Goal: Navigation & Orientation: Find specific page/section

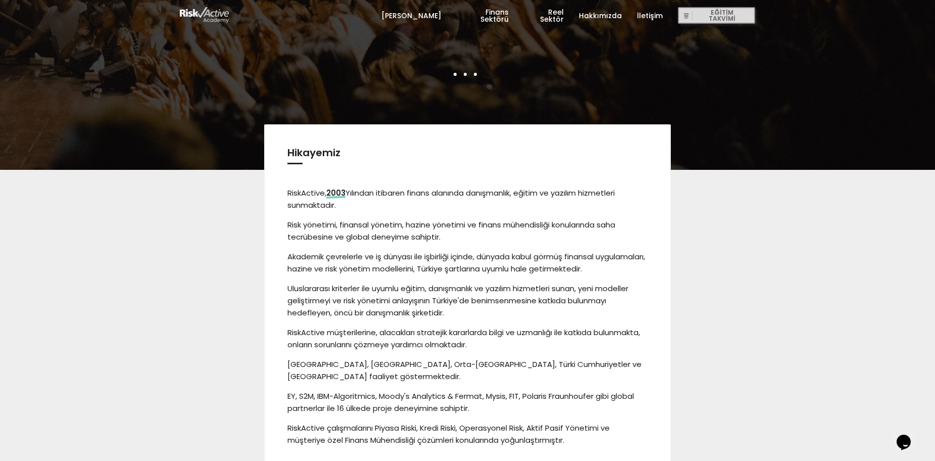
click at [427, 13] on link "[PERSON_NAME]" at bounding box center [411, 16] width 60 height 30
click at [607, 14] on link "Hakkımızda" at bounding box center [600, 16] width 43 height 30
click at [435, 13] on link "[PERSON_NAME]" at bounding box center [411, 16] width 60 height 30
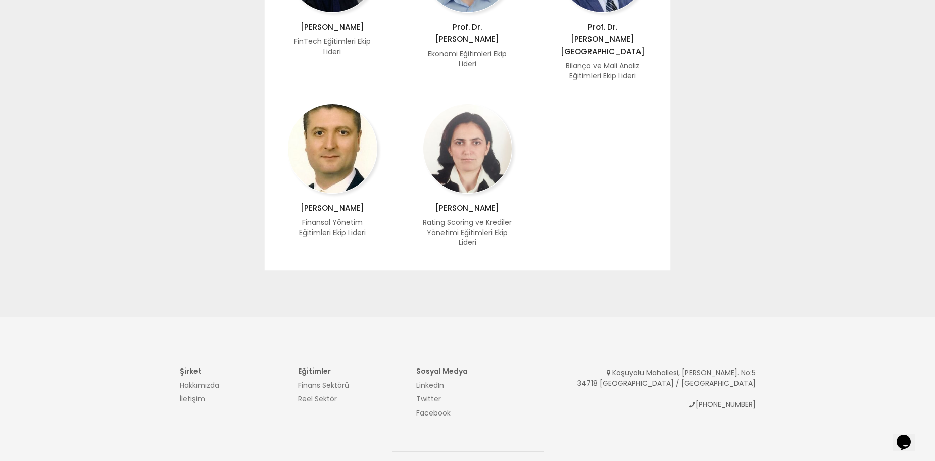
scroll to position [878, 0]
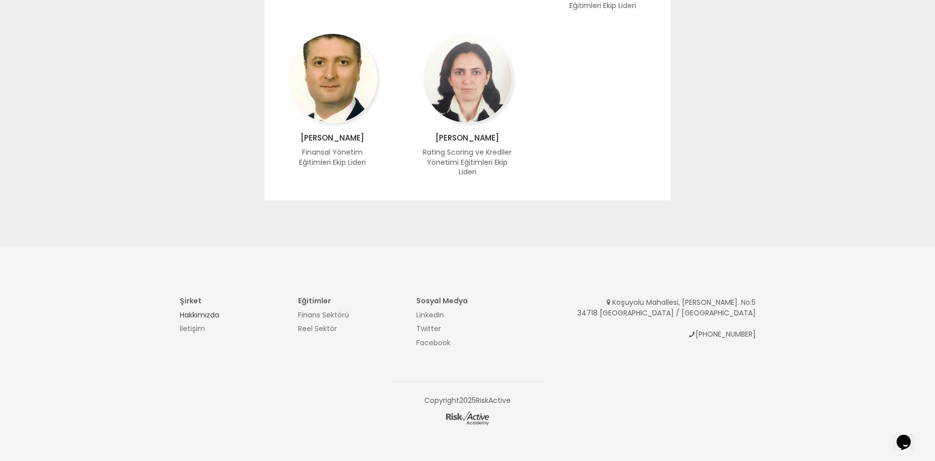
click at [203, 310] on link "Hakkımızda" at bounding box center [199, 315] width 39 height 10
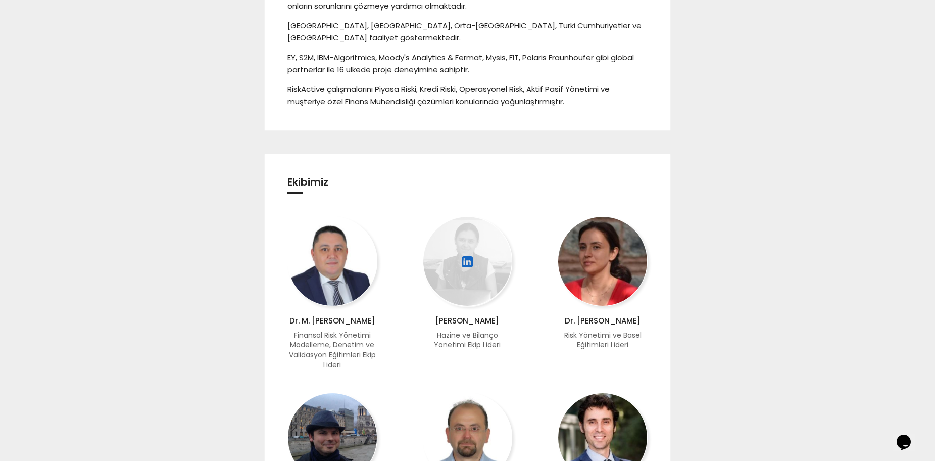
scroll to position [354, 0]
